Goal: Task Accomplishment & Management: Manage account settings

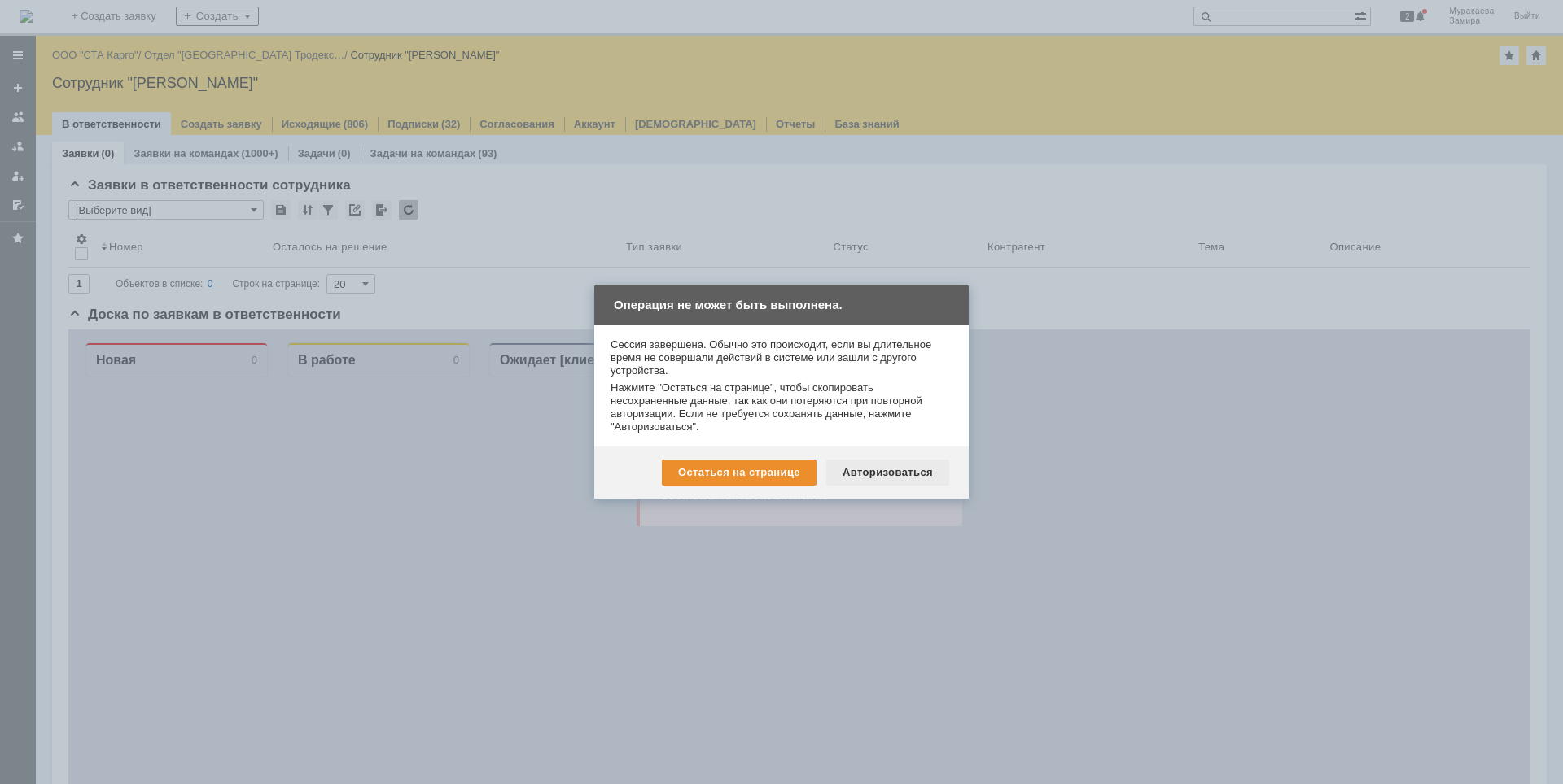
click at [896, 469] on div "Авторизоваться" at bounding box center [888, 472] width 123 height 26
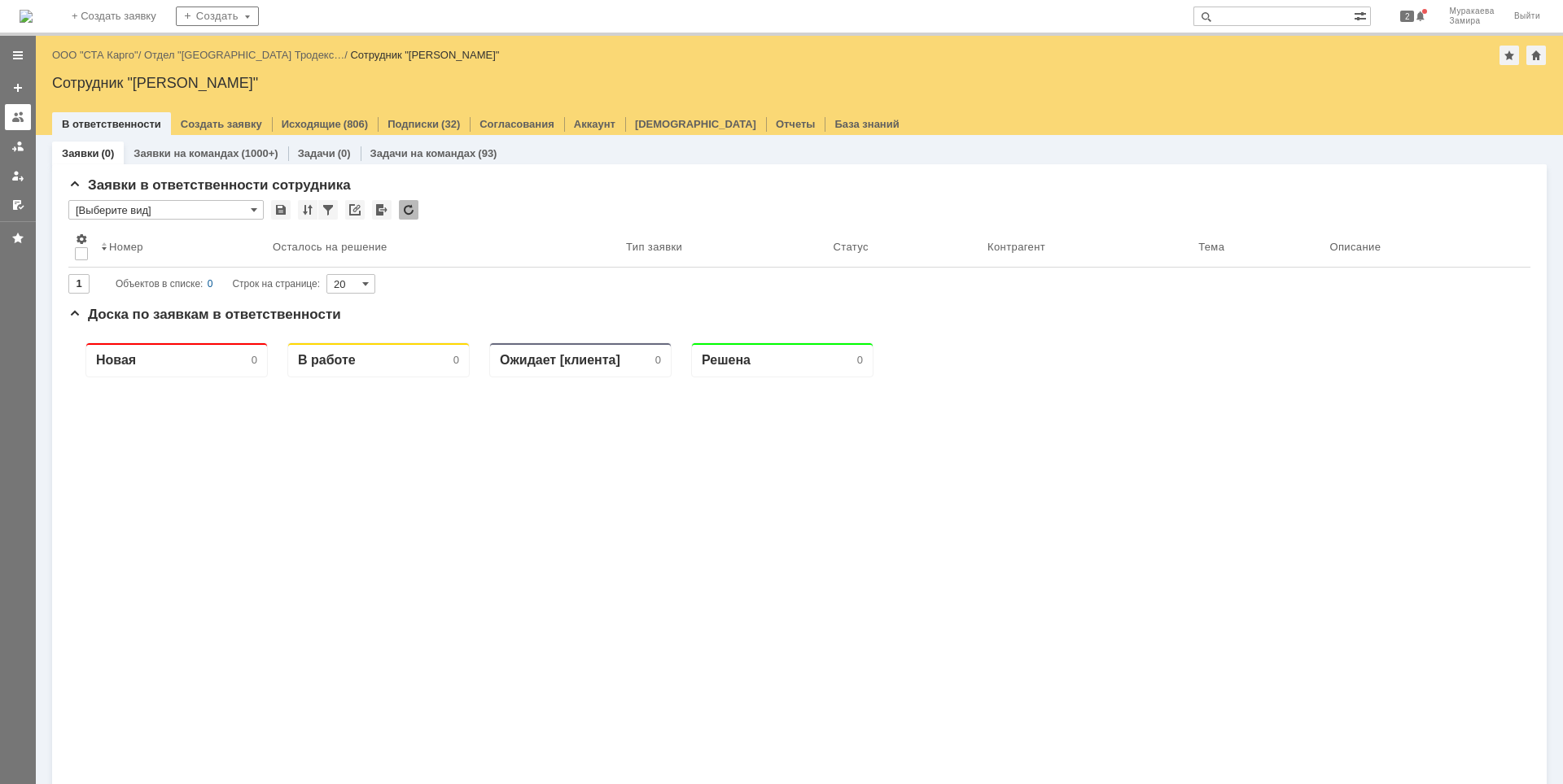
click at [22, 116] on div at bounding box center [18, 117] width 13 height 13
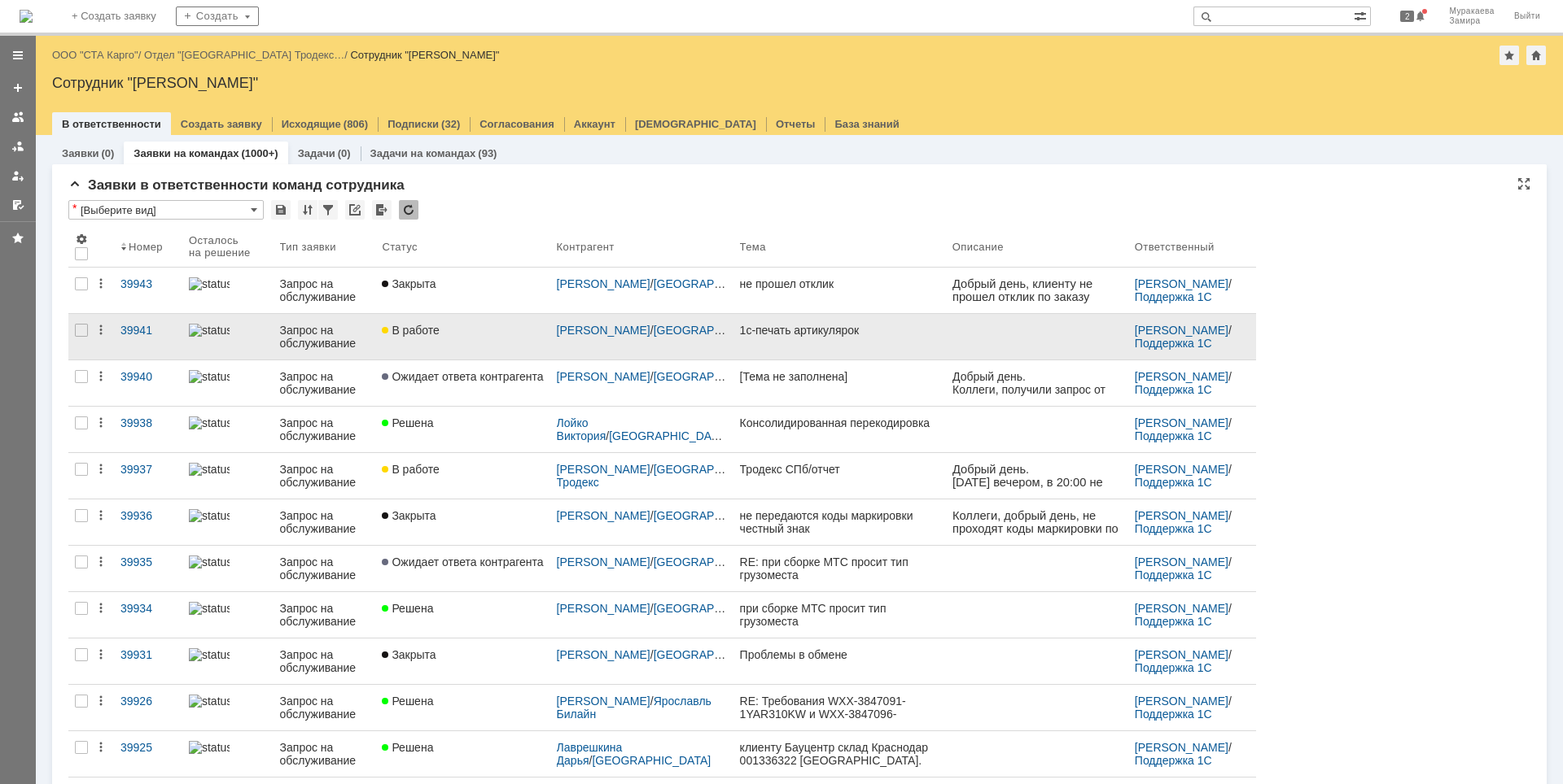
click at [328, 342] on div "Запрос на обслуживание" at bounding box center [325, 336] width 89 height 26
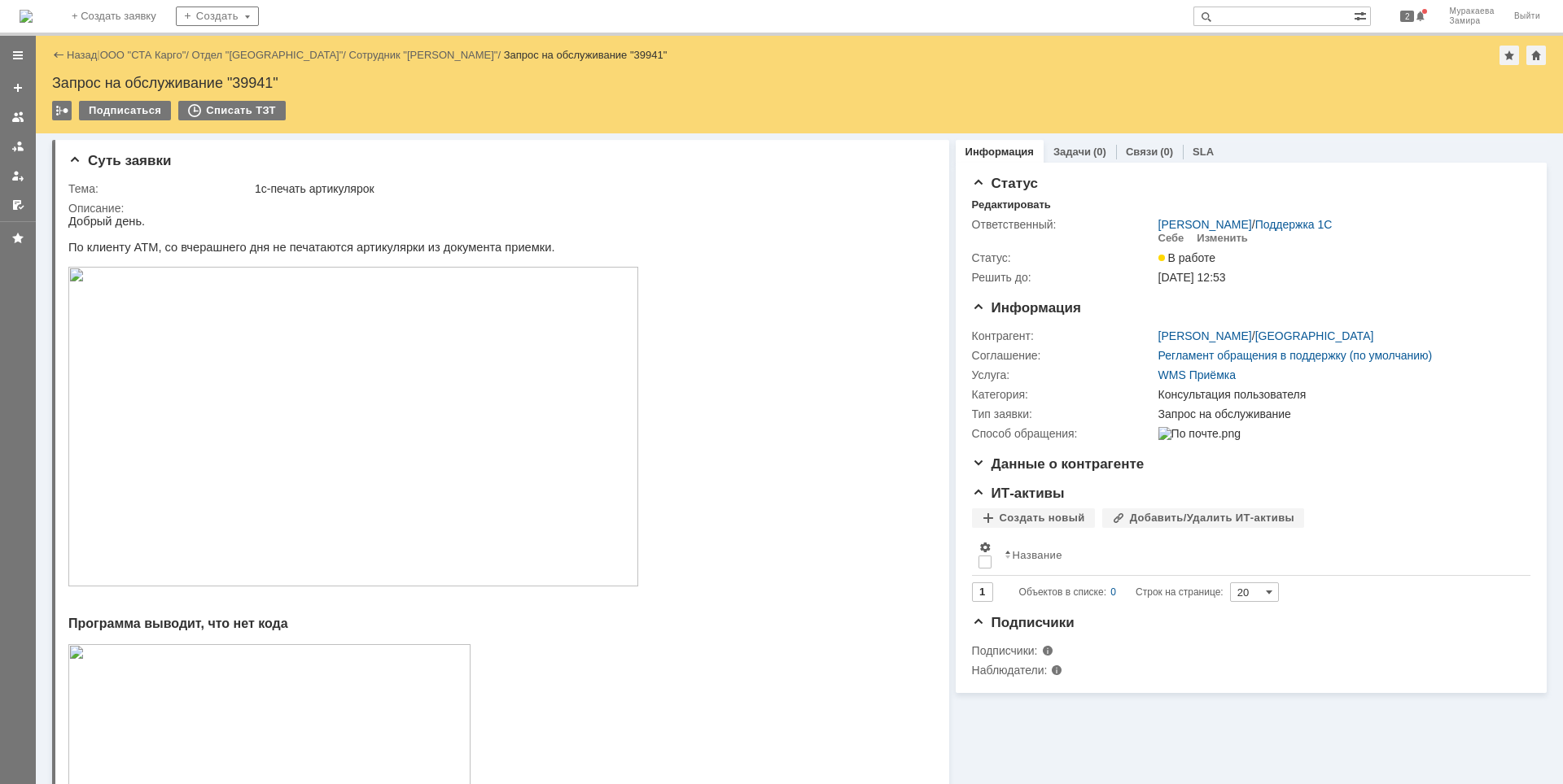
click at [425, 398] on img at bounding box center [353, 426] width 570 height 320
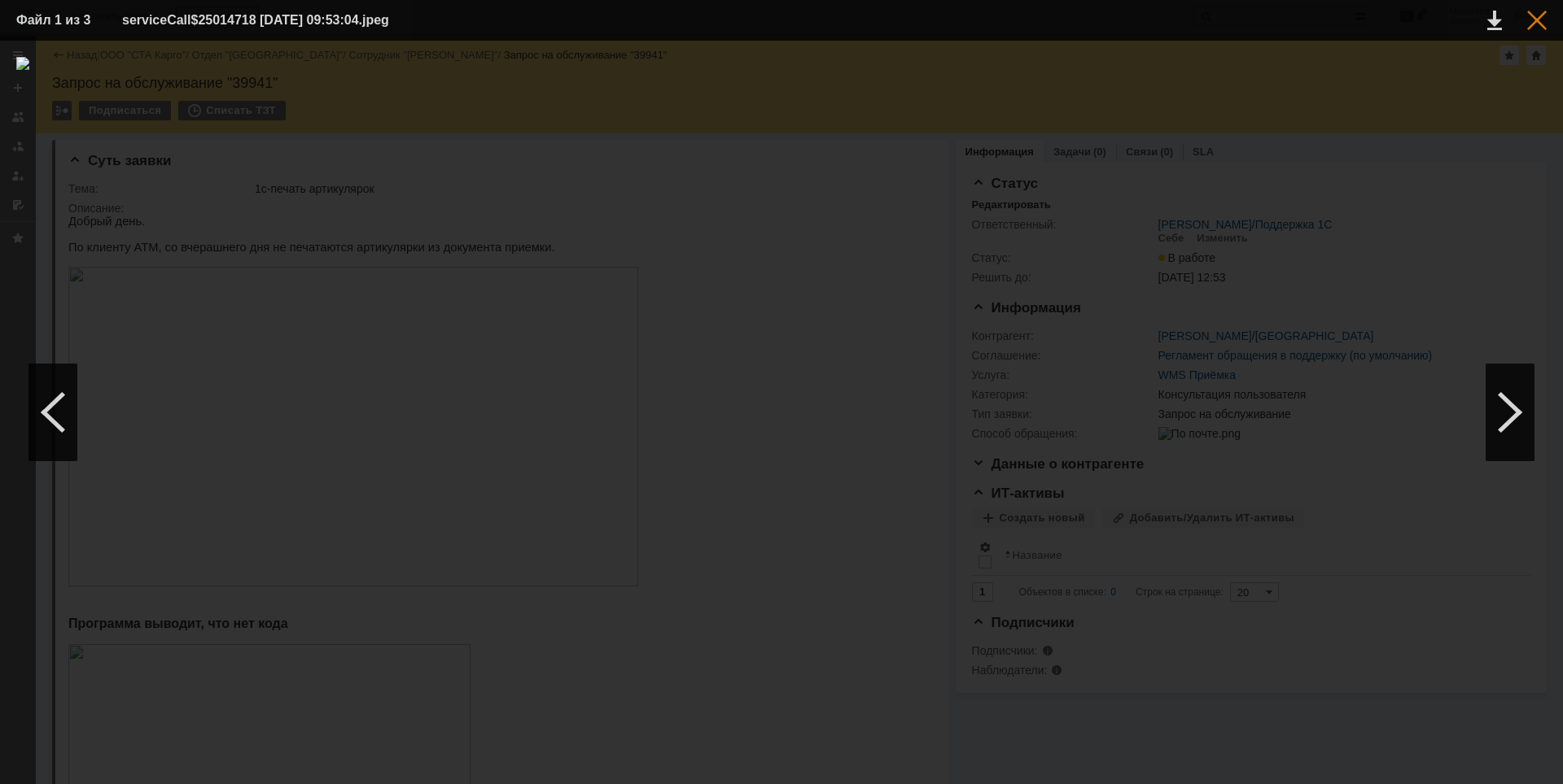
click at [1537, 28] on div at bounding box center [1536, 21] width 20 height 20
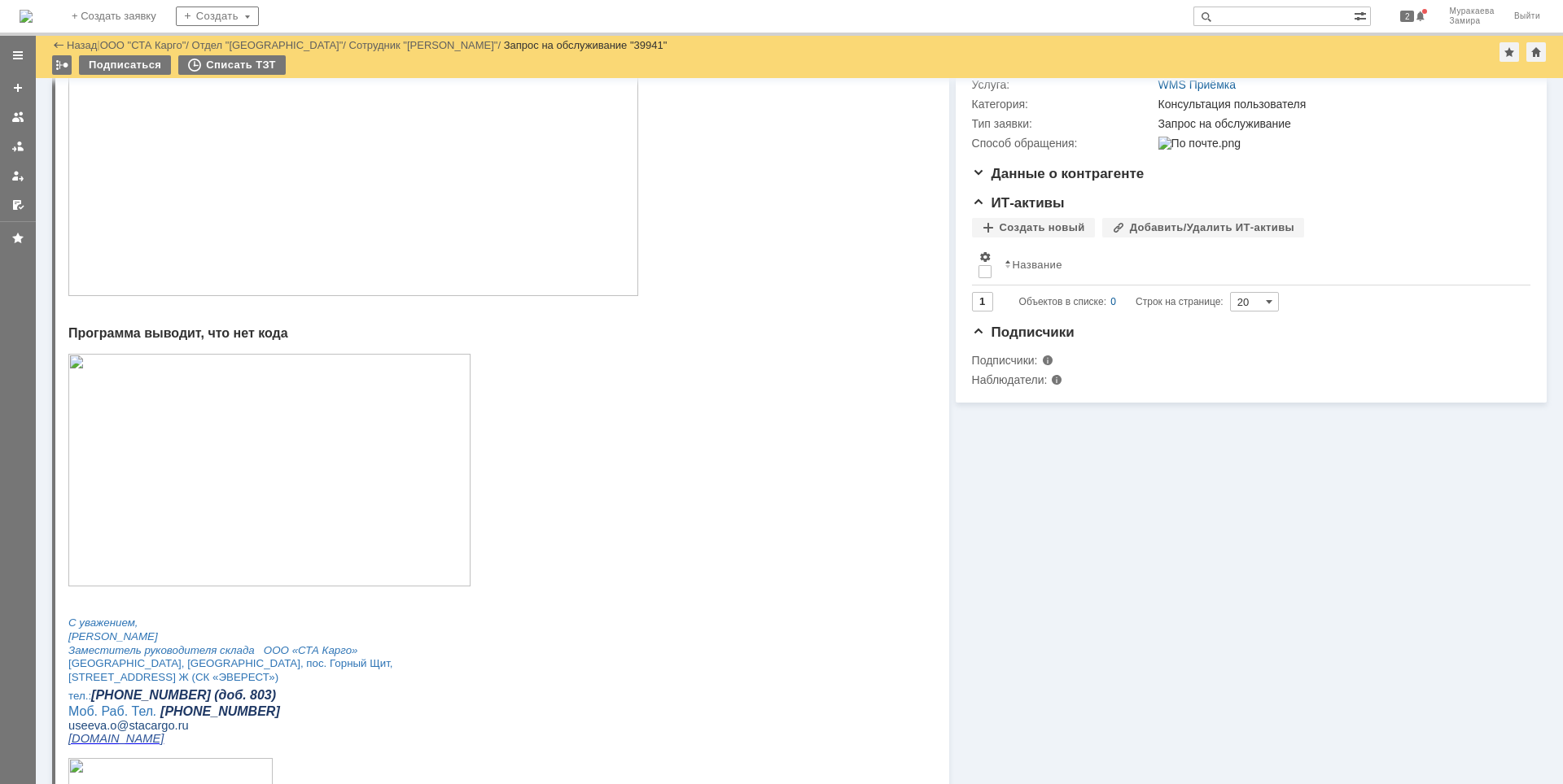
scroll to position [244, 0]
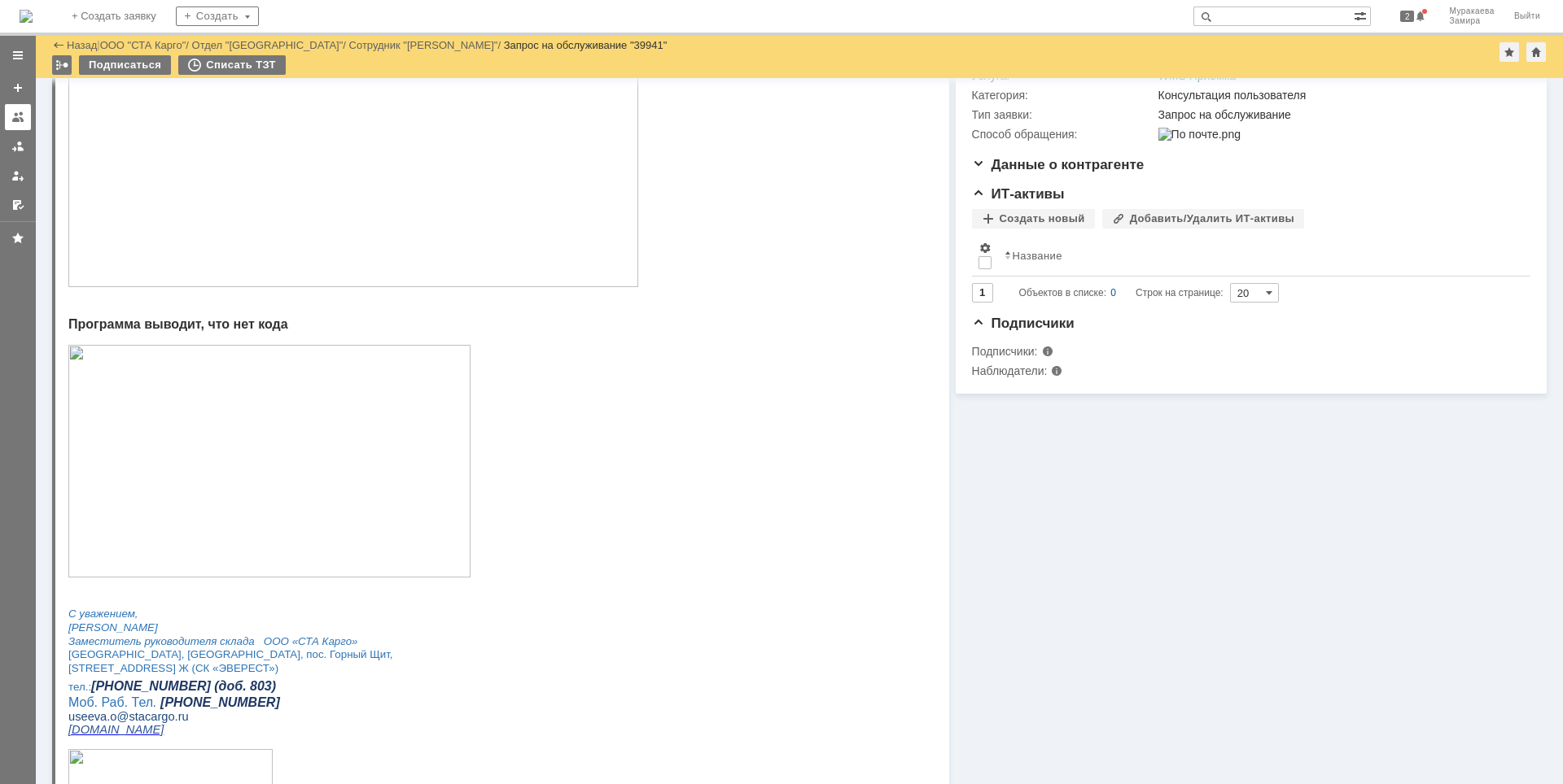
click at [19, 118] on div at bounding box center [18, 117] width 13 height 13
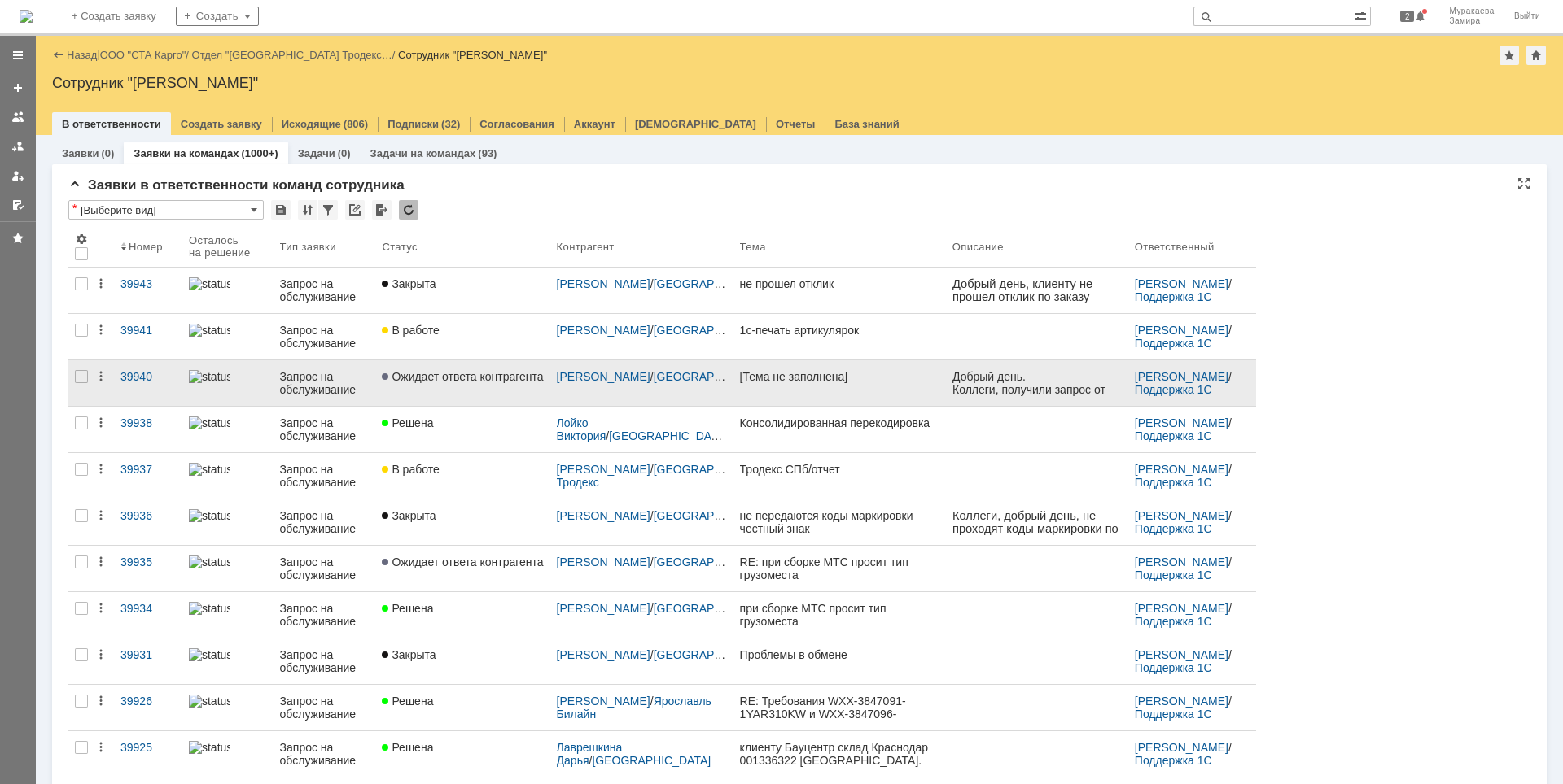
click at [339, 382] on div "Запрос на обслуживание" at bounding box center [325, 383] width 89 height 26
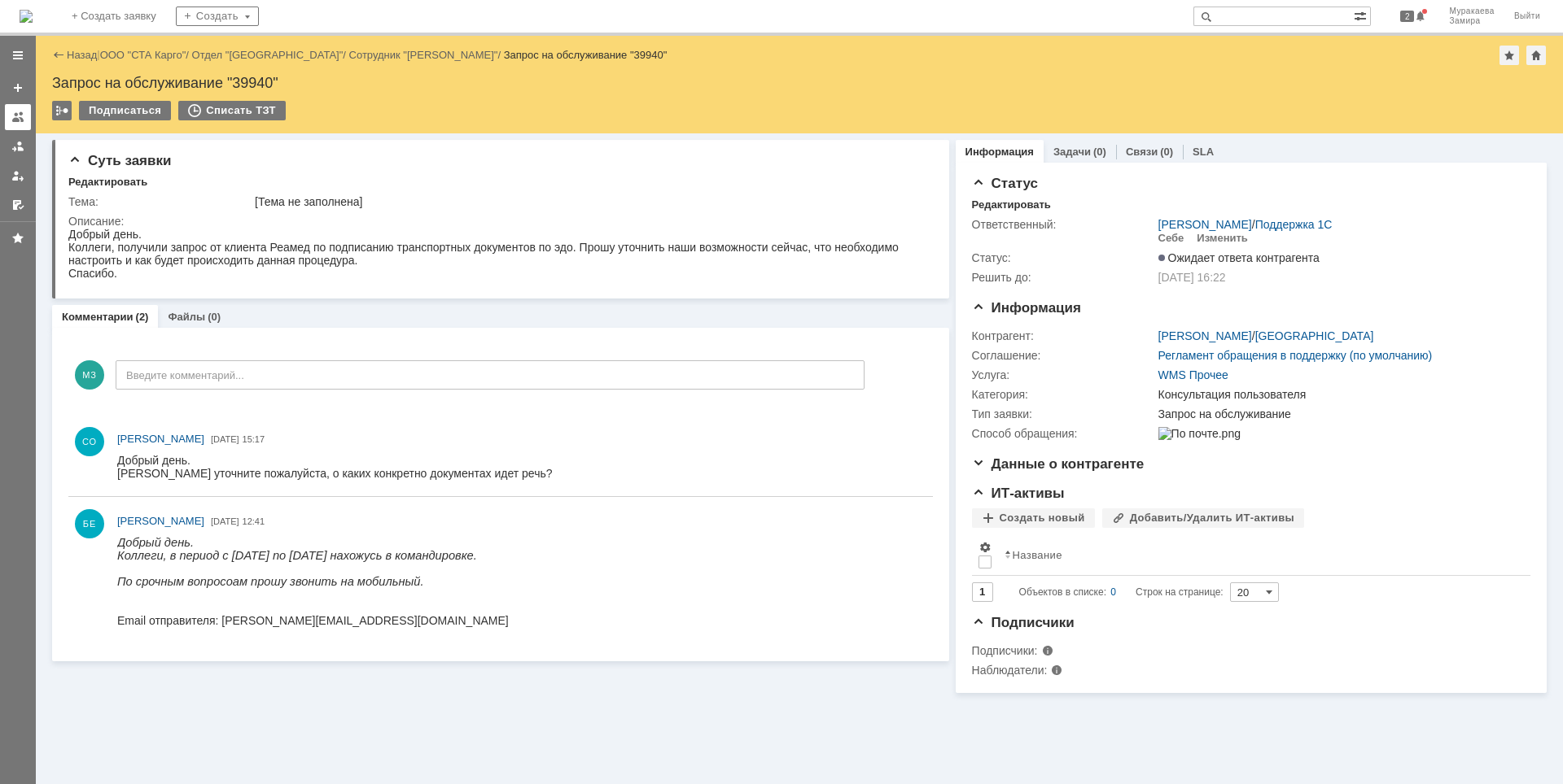
click at [22, 117] on div at bounding box center [18, 117] width 13 height 13
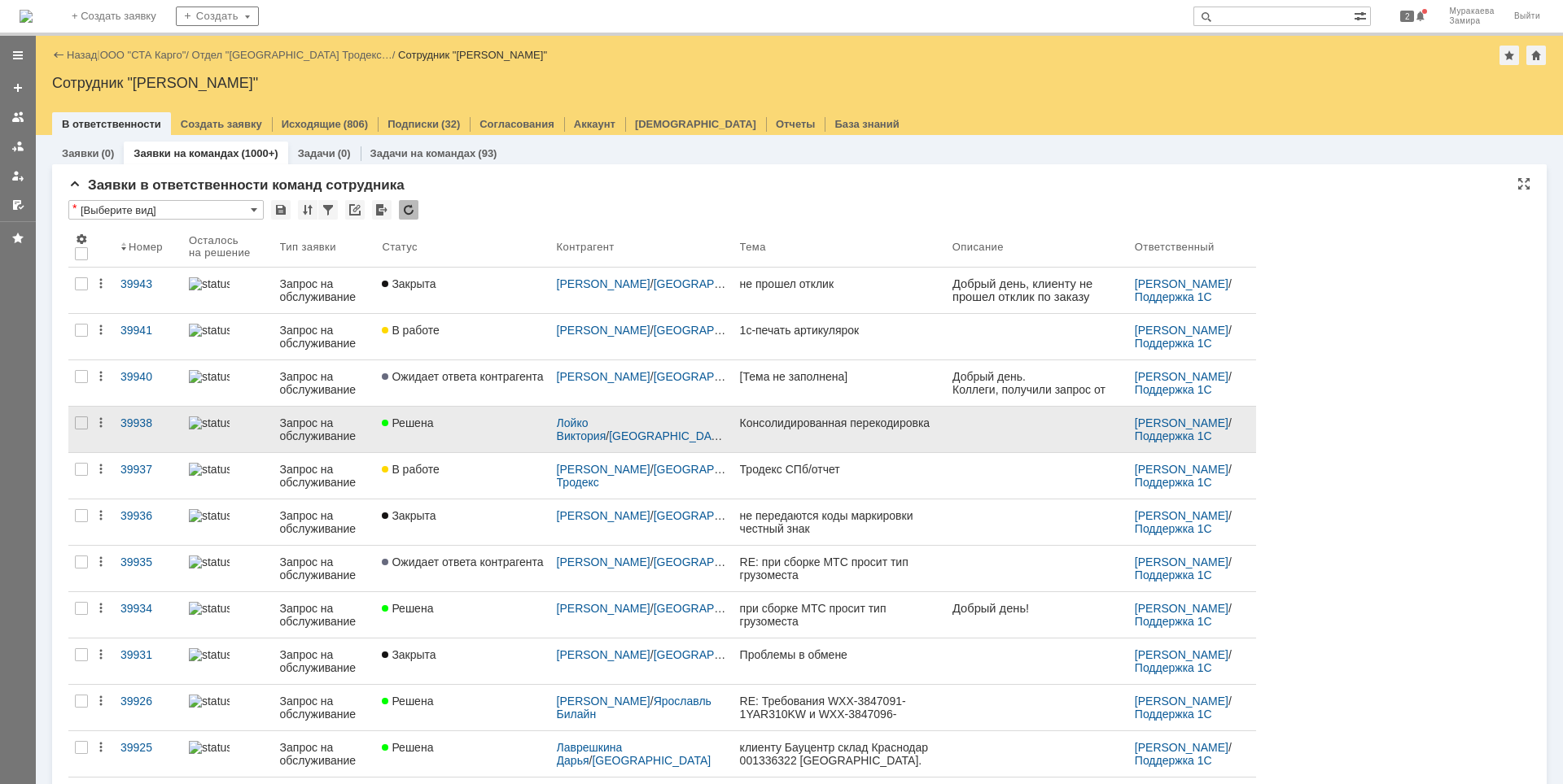
click at [314, 427] on div "Запрос на обслуживание" at bounding box center [325, 429] width 89 height 26
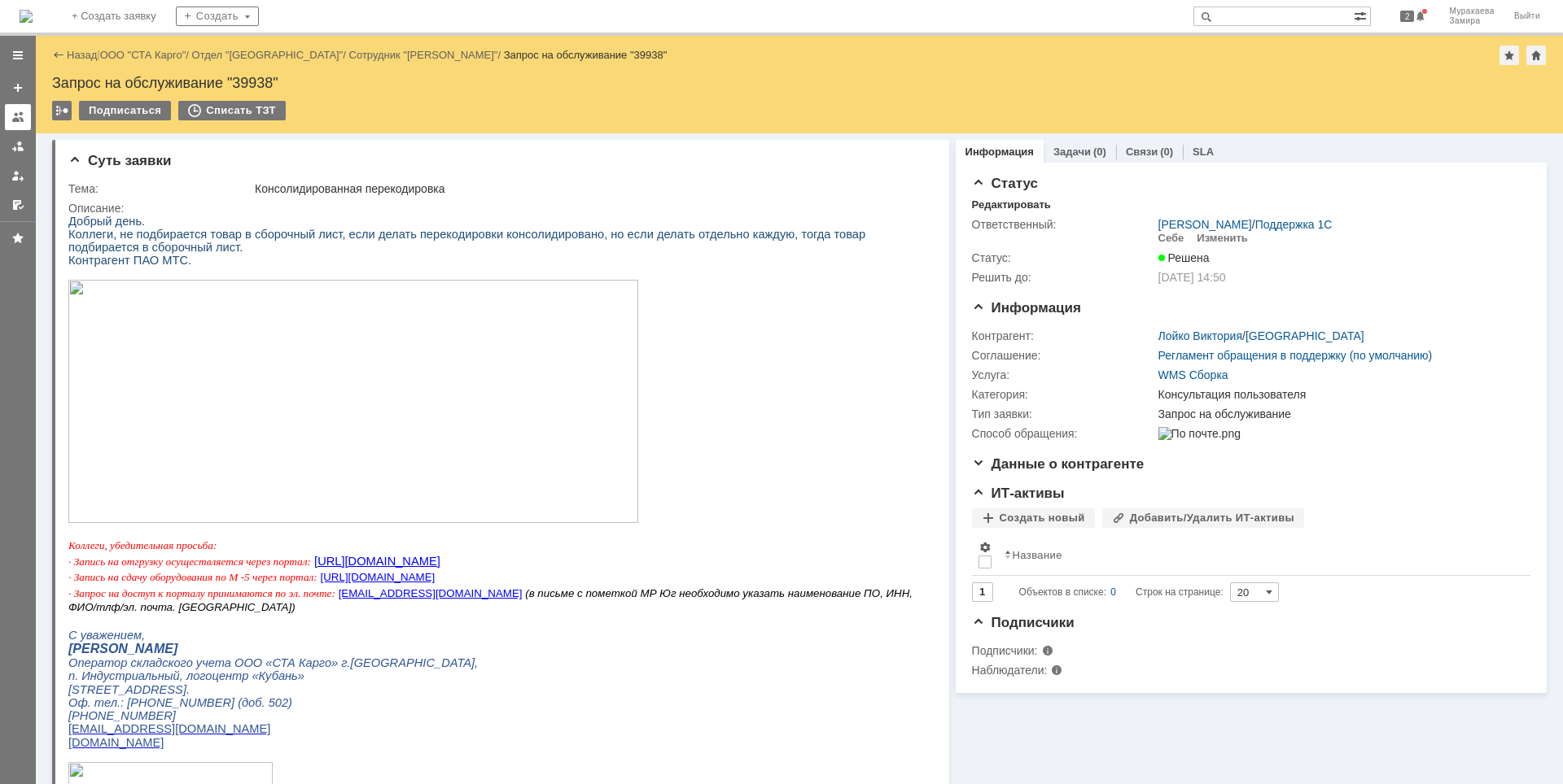
click at [18, 111] on div at bounding box center [18, 117] width 13 height 13
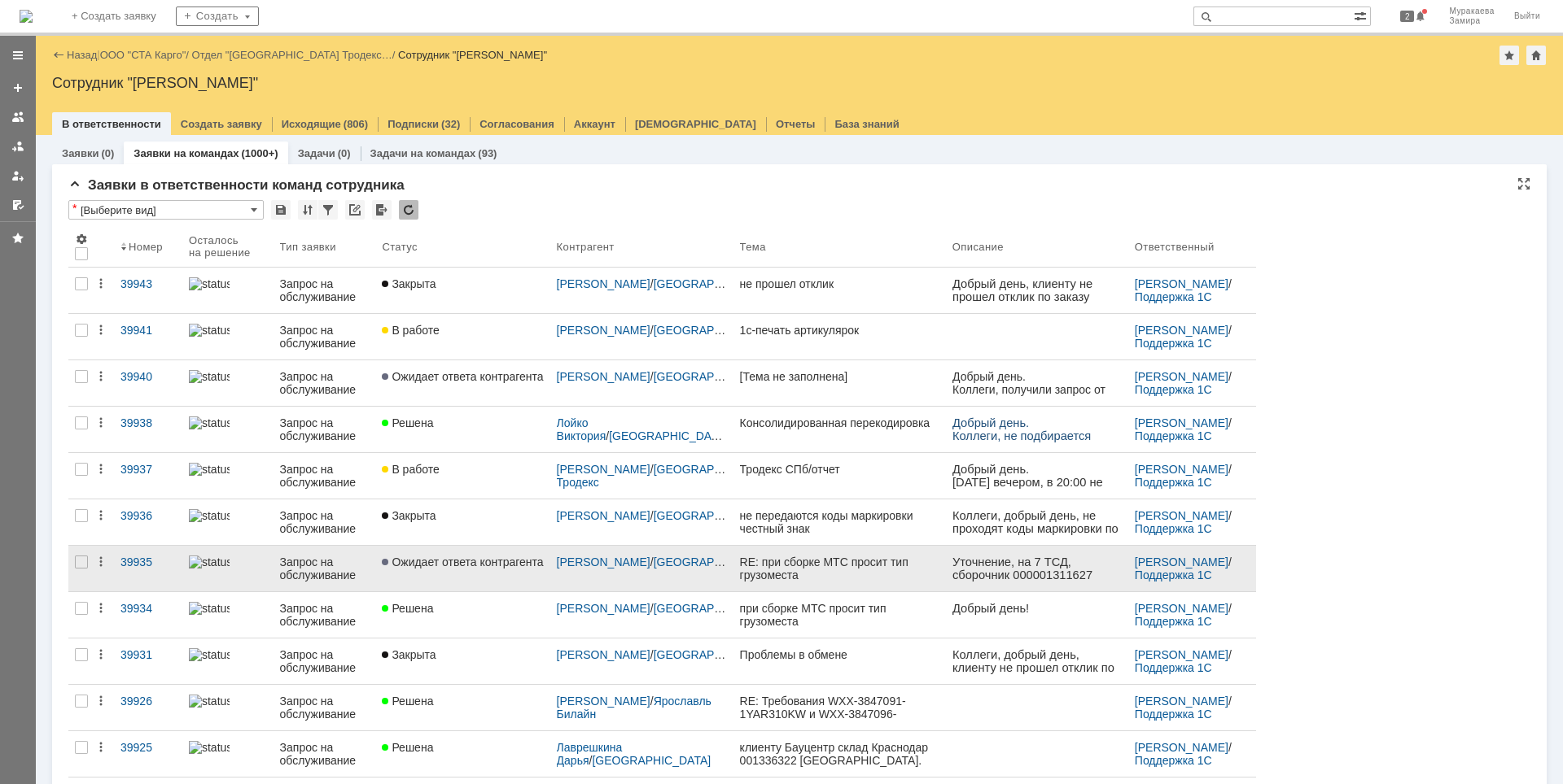
click at [334, 567] on div "Запрос на обслуживание" at bounding box center [325, 568] width 89 height 26
